Goal: Navigation & Orientation: Find specific page/section

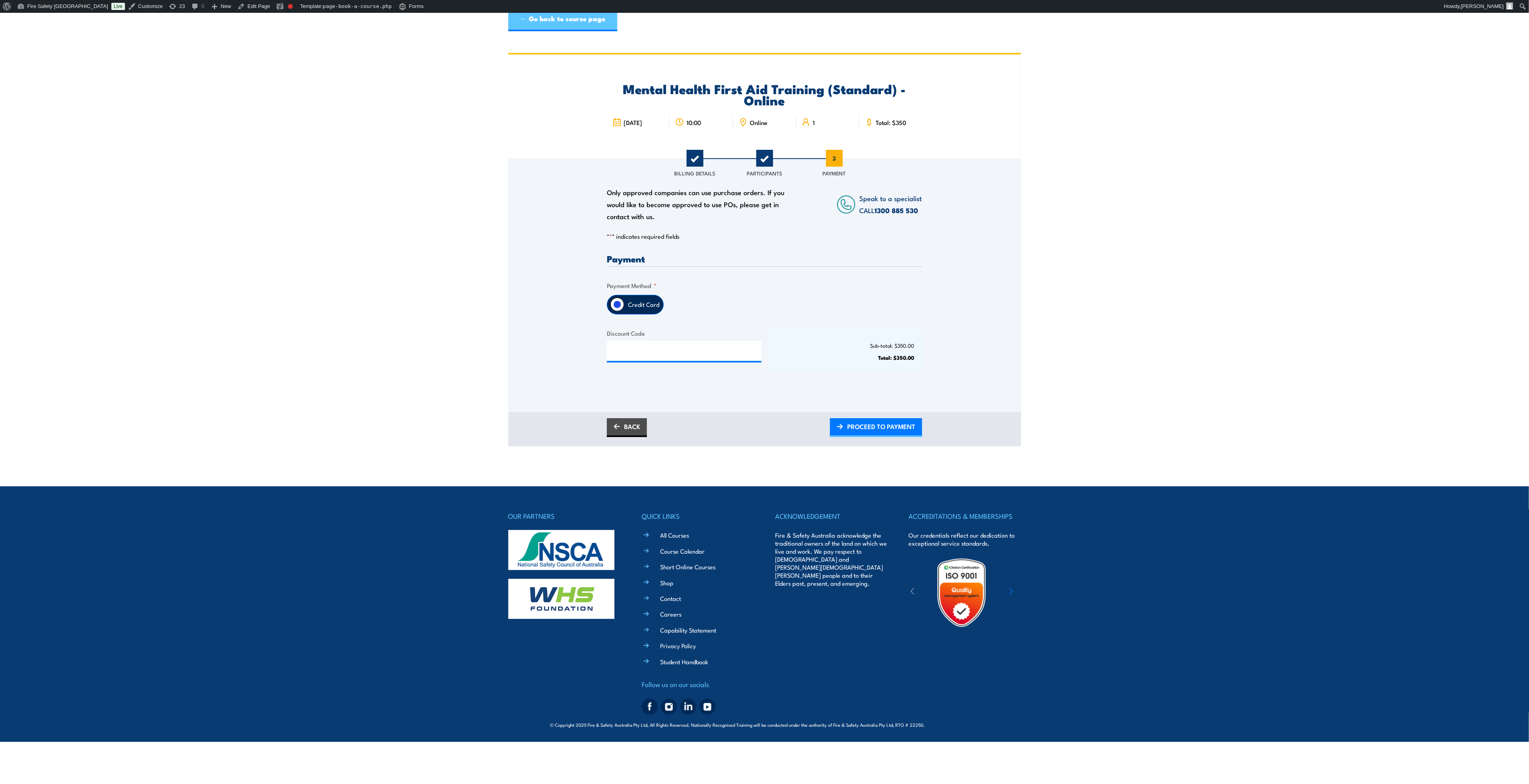
click at [595, 30] on link "← Go back to course page" at bounding box center [563, 19] width 109 height 24
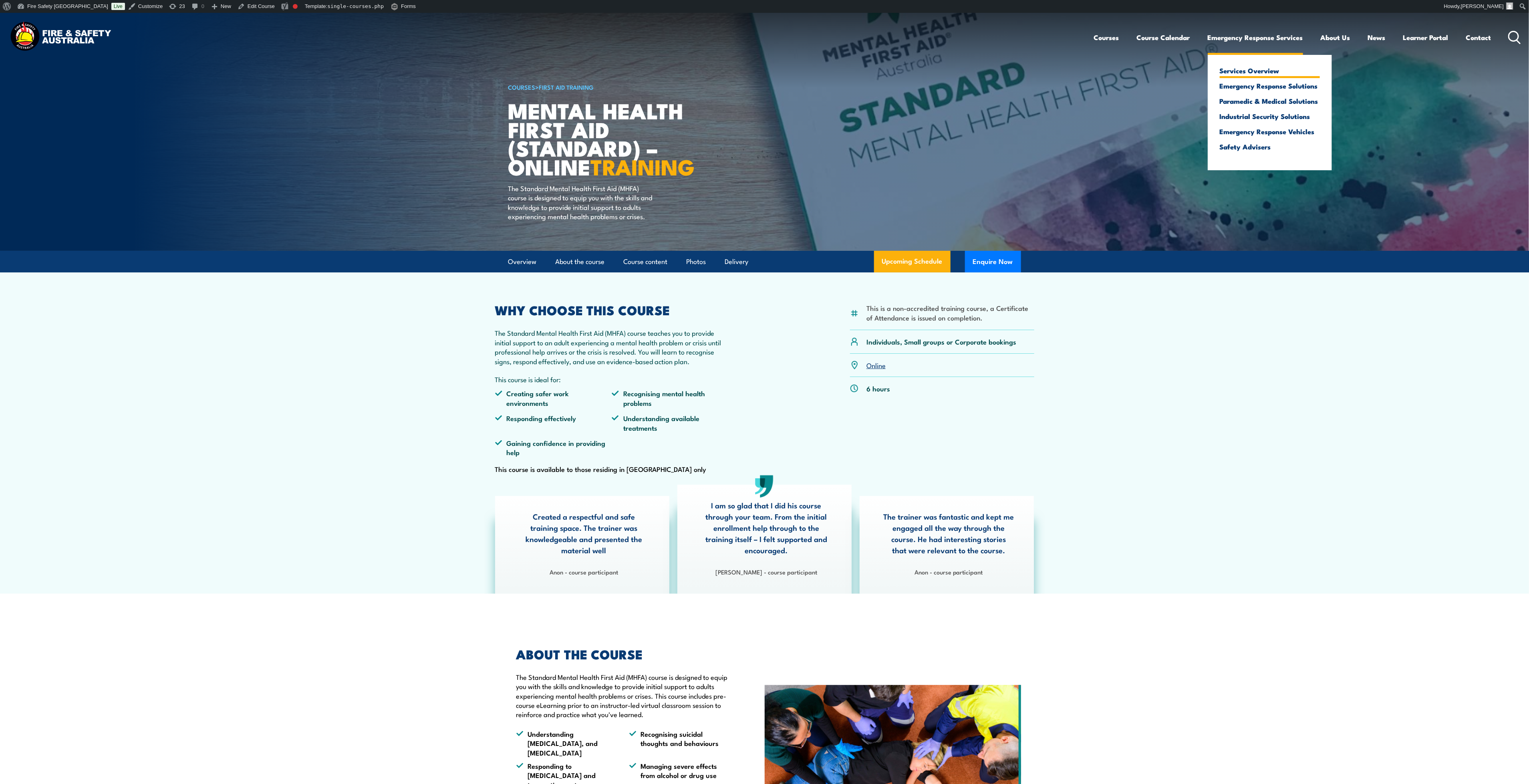
click at [1232, 67] on link "Services Overview" at bounding box center [1270, 71] width 100 height 7
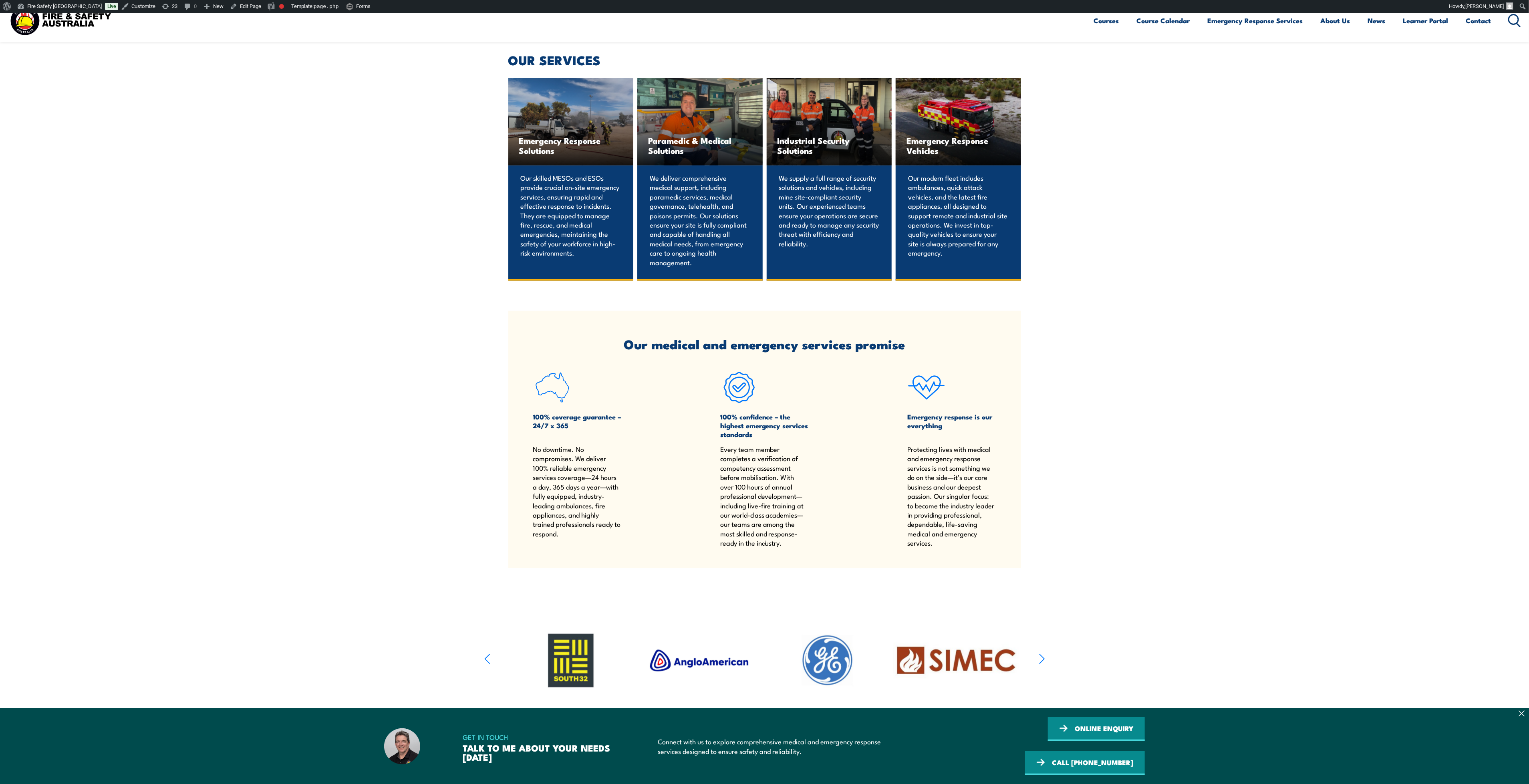
scroll to position [541, 0]
